Goal: Transaction & Acquisition: Purchase product/service

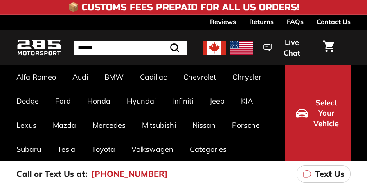
scroll to position [327, 0]
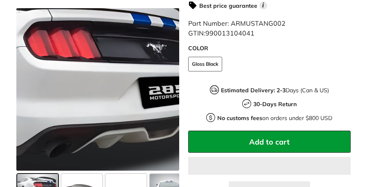
scroll to position [204, 0]
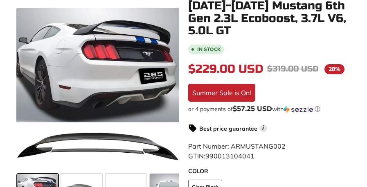
click at [167, 91] on icon at bounding box center [165, 92] width 3 height 7
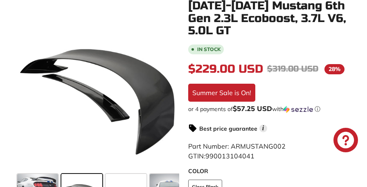
click at [167, 91] on icon at bounding box center [165, 92] width 3 height 7
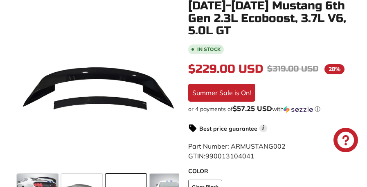
scroll to position [0, 0]
click at [167, 91] on icon at bounding box center [165, 92] width 3 height 7
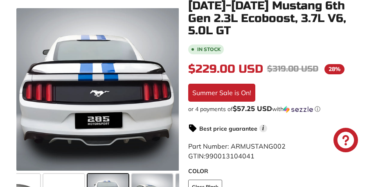
scroll to position [0, 72]
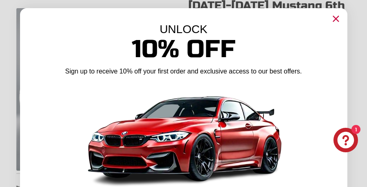
click at [333, 18] on circle "Close dialog" at bounding box center [335, 19] width 12 height 12
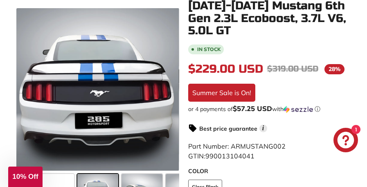
click at [165, 89] on icon at bounding box center [165, 92] width 3 height 7
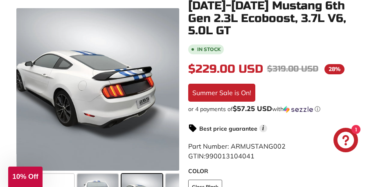
click at [165, 89] on icon at bounding box center [165, 92] width 3 height 7
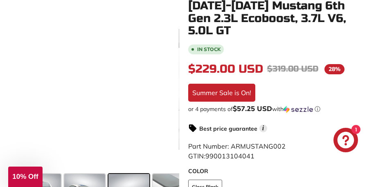
scroll to position [0, 161]
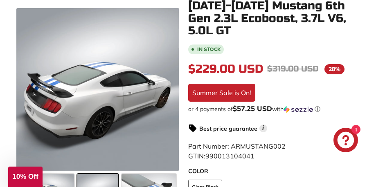
click at [165, 89] on icon at bounding box center [165, 92] width 3 height 7
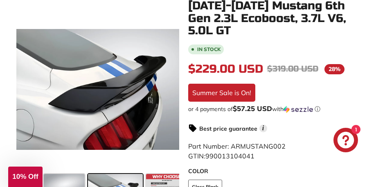
scroll to position [0, 203]
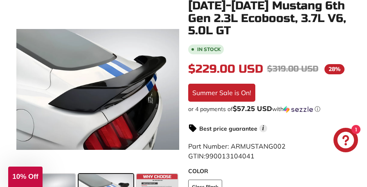
click at [165, 89] on icon at bounding box center [165, 92] width 3 height 7
